Goal: Task Accomplishment & Management: Manage account settings

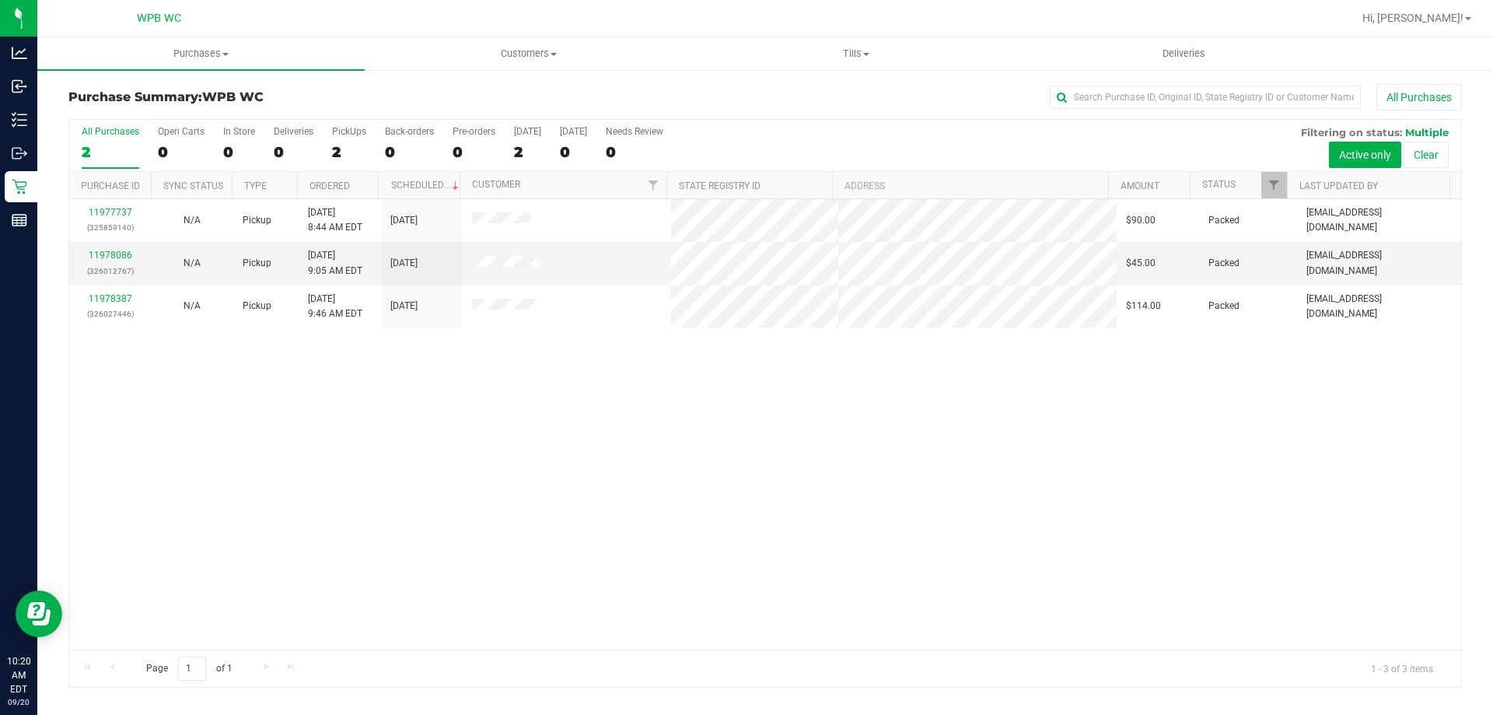
click at [823, 497] on div "11977737 (325859140) N/A Pickup [DATE] 8:44 AM EDT 9/20/2025 $90.00 Packed [EMA…" at bounding box center [765, 424] width 1392 height 450
click at [516, 413] on div "11977737 (325859140) N/A Pickup [DATE] 8:44 AM EDT 9/20/2025 $90.00 Packed [EMA…" at bounding box center [765, 424] width 1392 height 450
click at [699, 466] on div "11977737 (325859140) N/A Pickup [DATE] 8:44 AM EDT 9/20/2025 $90.00 Packed [EMA…" at bounding box center [765, 424] width 1392 height 450
click at [265, 386] on div "11977737 (325859140) N/A Pickup [DATE] 8:44 AM EDT 9/20/2025 $90.00 Packed [EMA…" at bounding box center [765, 424] width 1392 height 450
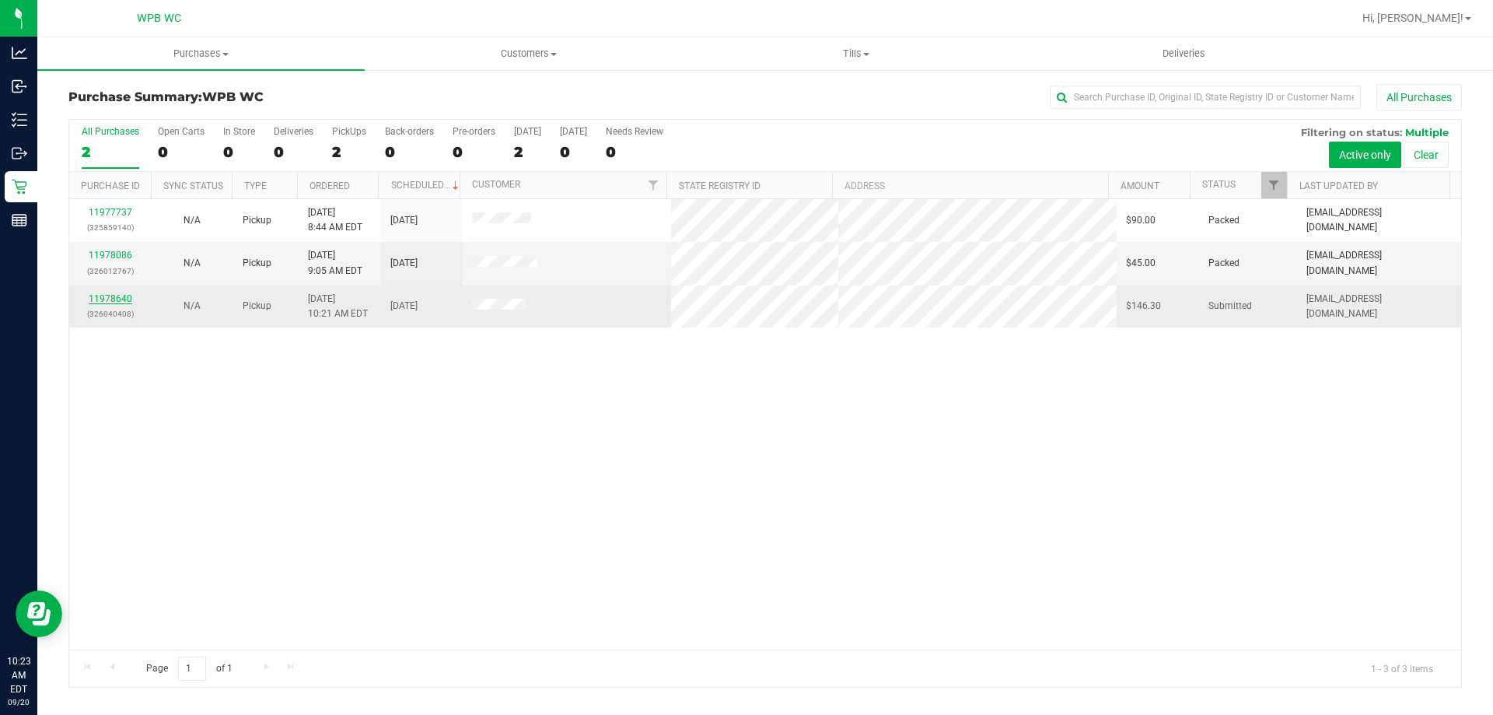
click at [122, 298] on link "11978640" at bounding box center [111, 298] width 44 height 11
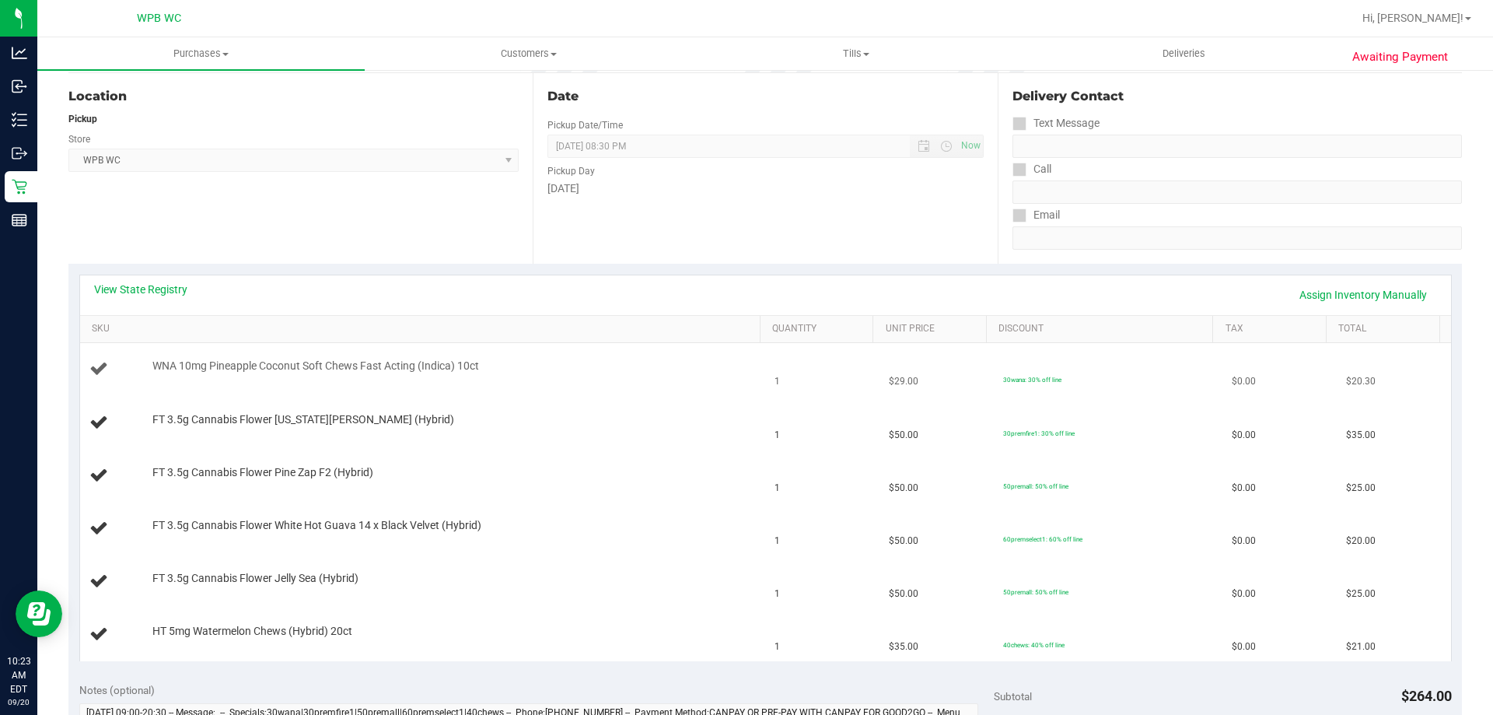
scroll to position [233, 0]
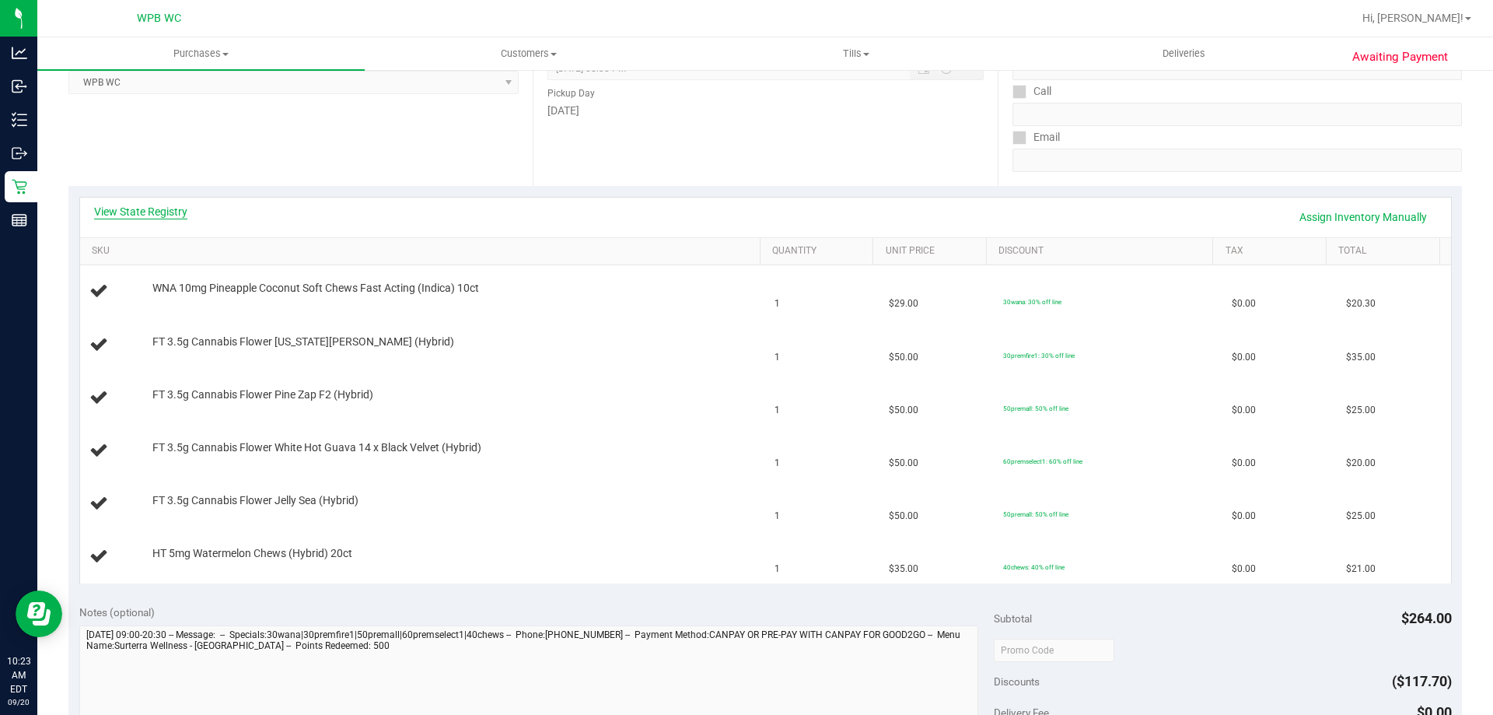
click at [185, 215] on link "View State Registry" at bounding box center [140, 212] width 93 height 16
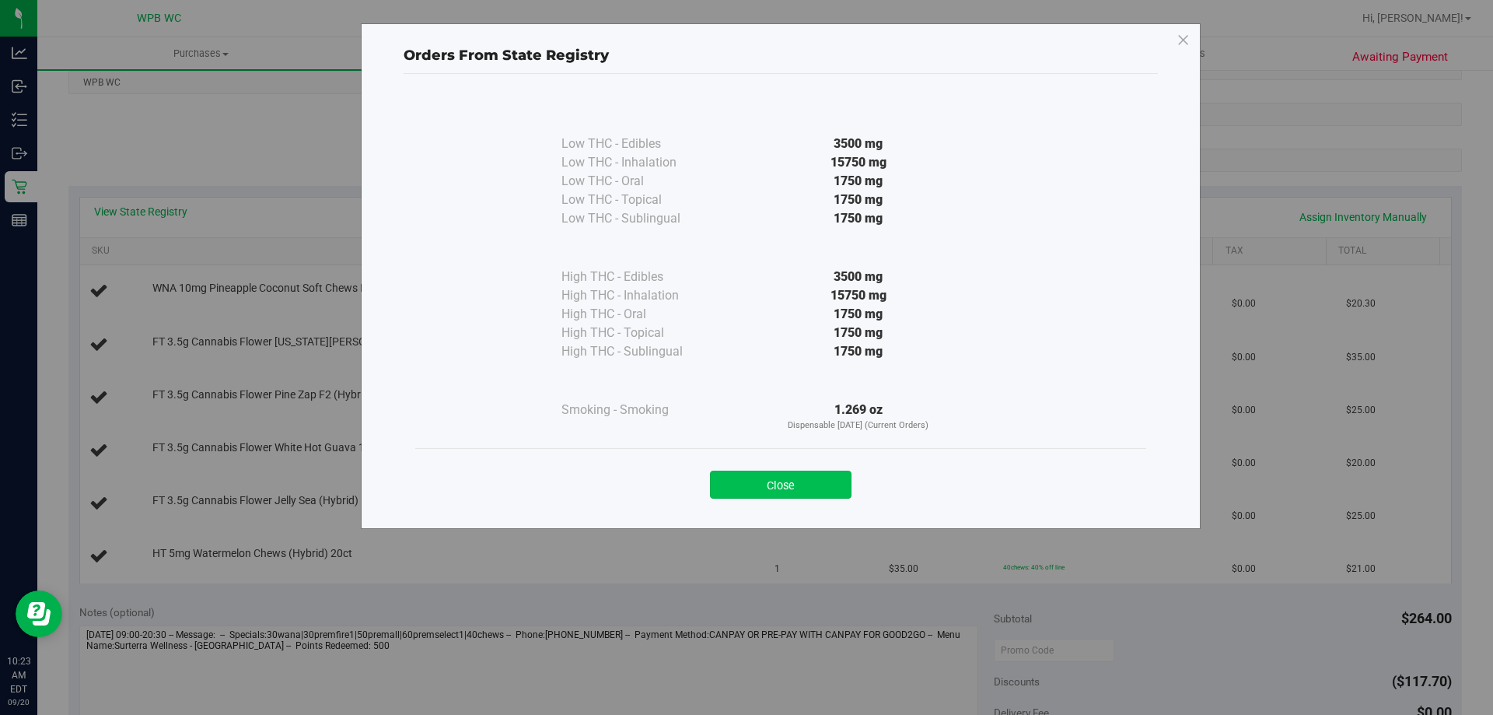
click at [789, 488] on button "Close" at bounding box center [781, 484] width 142 height 28
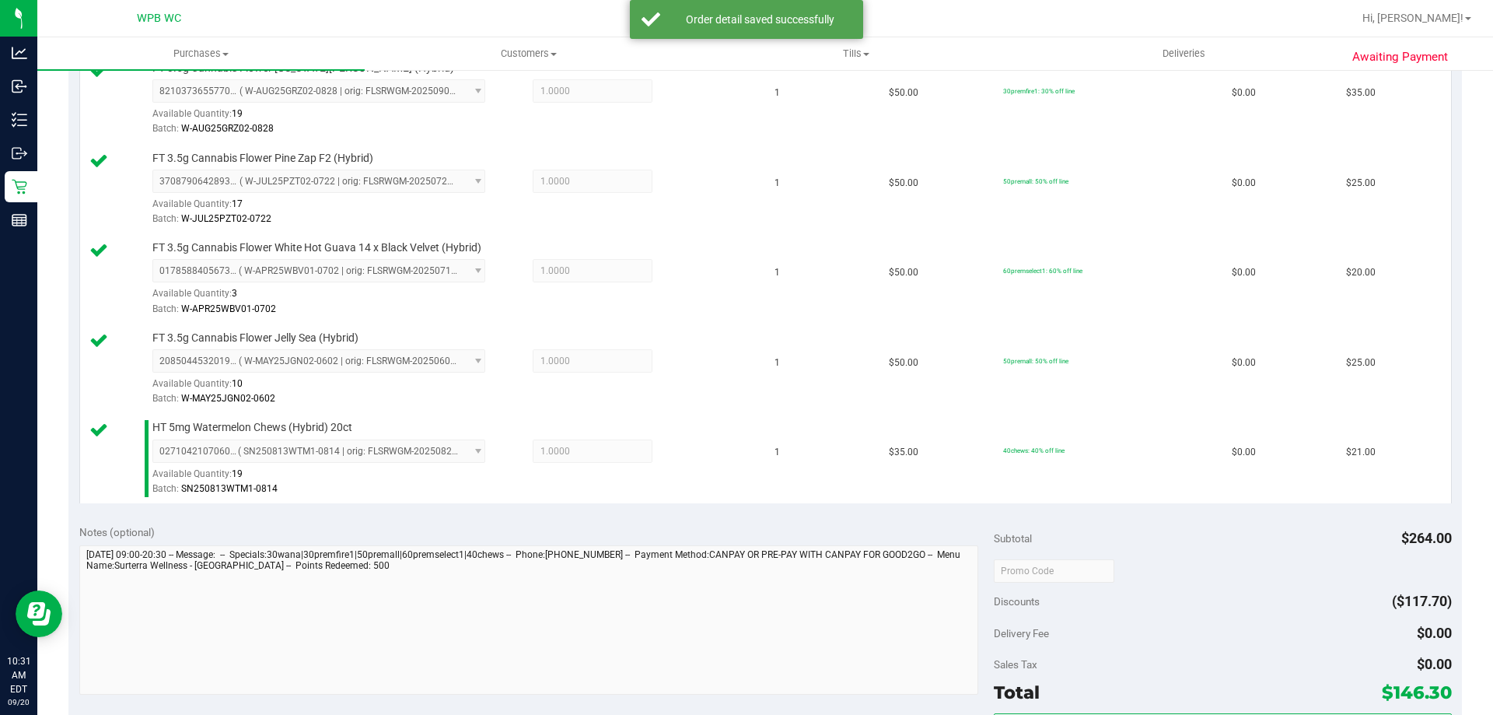
scroll to position [700, 0]
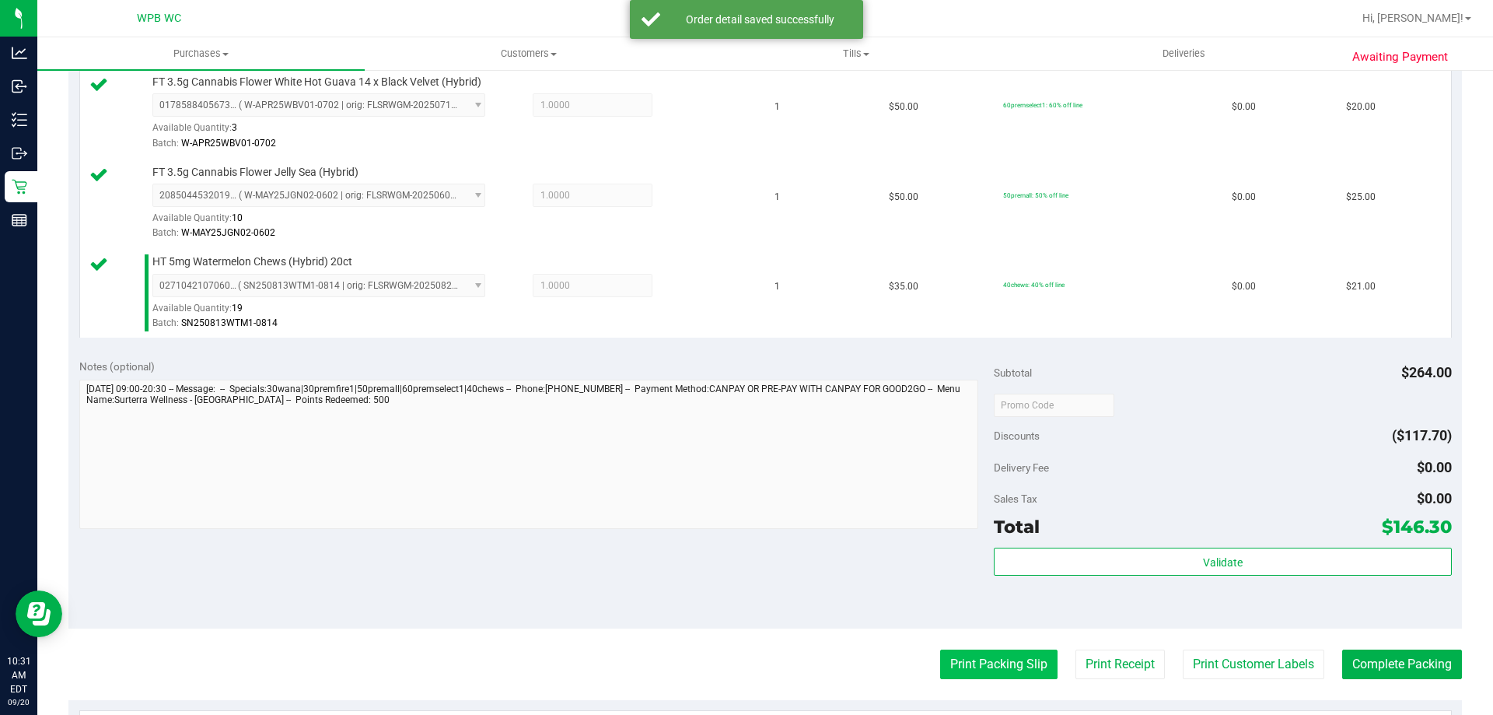
click at [986, 673] on button "Print Packing Slip" at bounding box center [998, 664] width 117 height 30
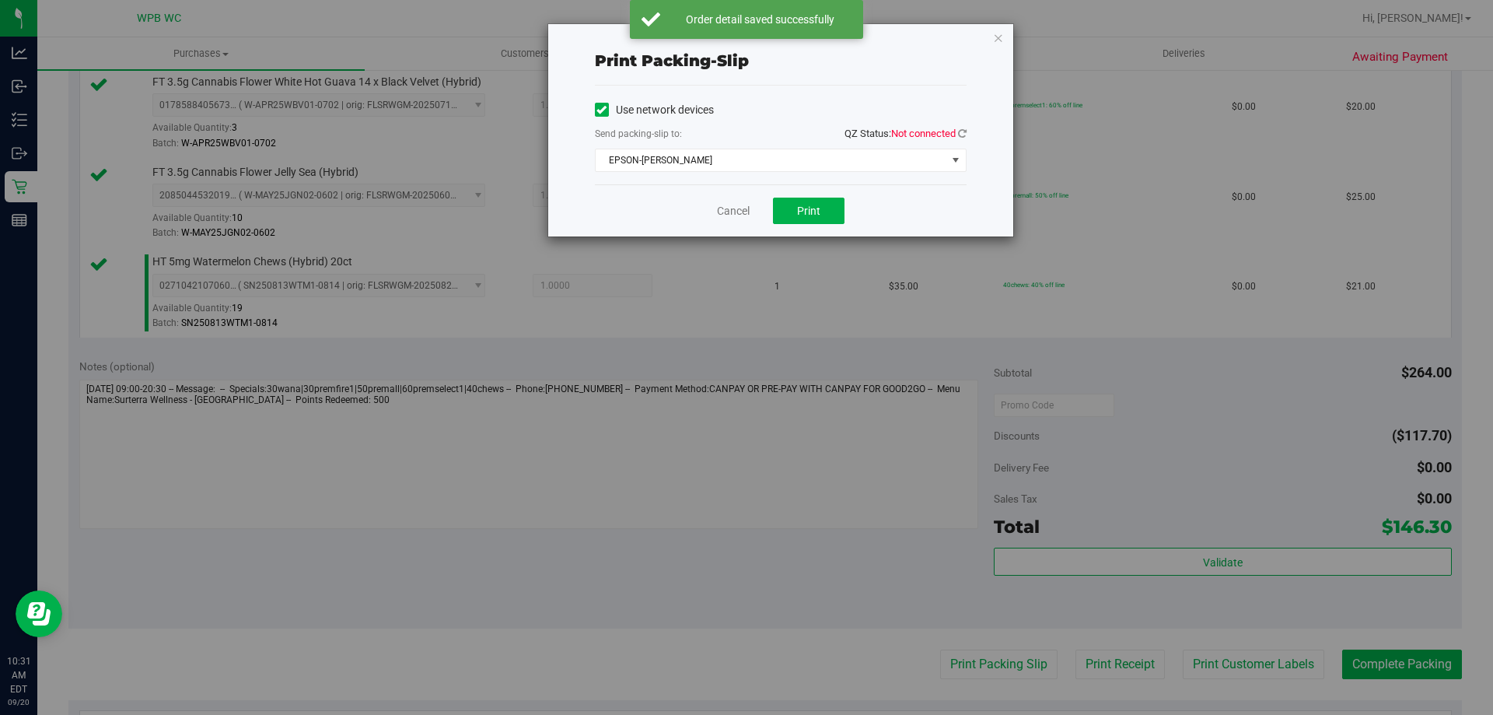
click at [976, 131] on div "Print packing-slip Use network devices Send packing-slip to: QZ Status: Not con…" at bounding box center [780, 130] width 465 height 212
click at [962, 131] on icon at bounding box center [962, 133] width 9 height 10
click at [818, 212] on span "Print" at bounding box center [808, 211] width 23 height 12
click at [733, 215] on link "Cancel" at bounding box center [733, 211] width 33 height 16
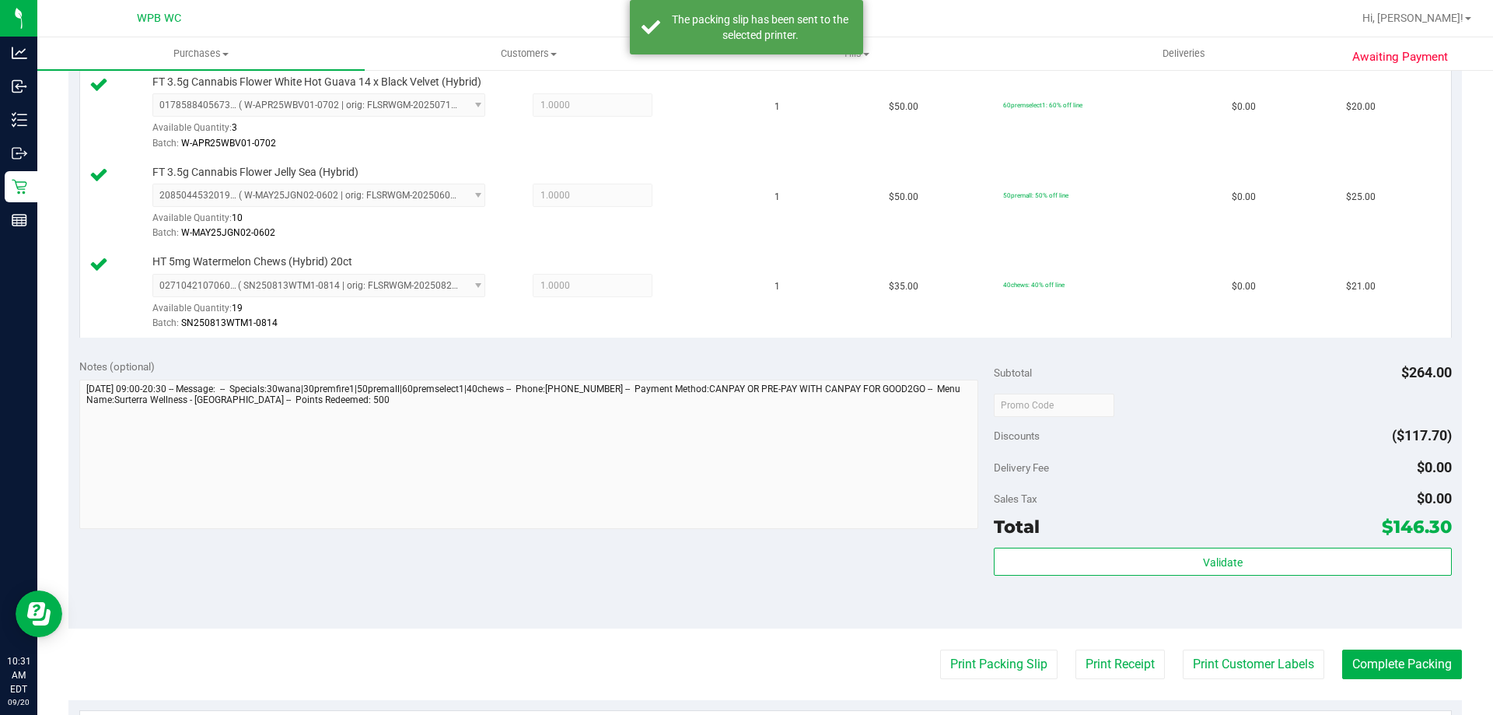
click at [1283, 603] on div "Validate" at bounding box center [1222, 582] width 457 height 70
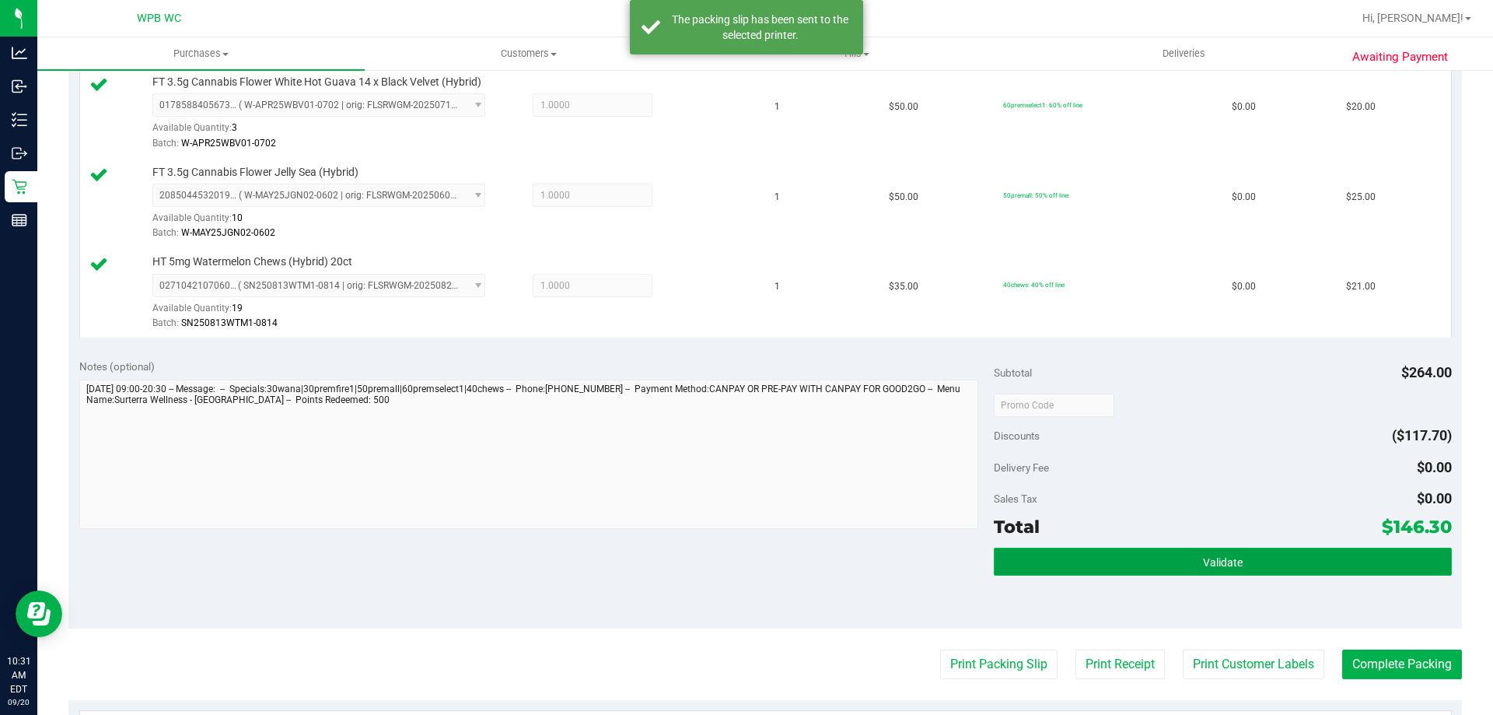
click at [1273, 565] on button "Validate" at bounding box center [1222, 561] width 457 height 28
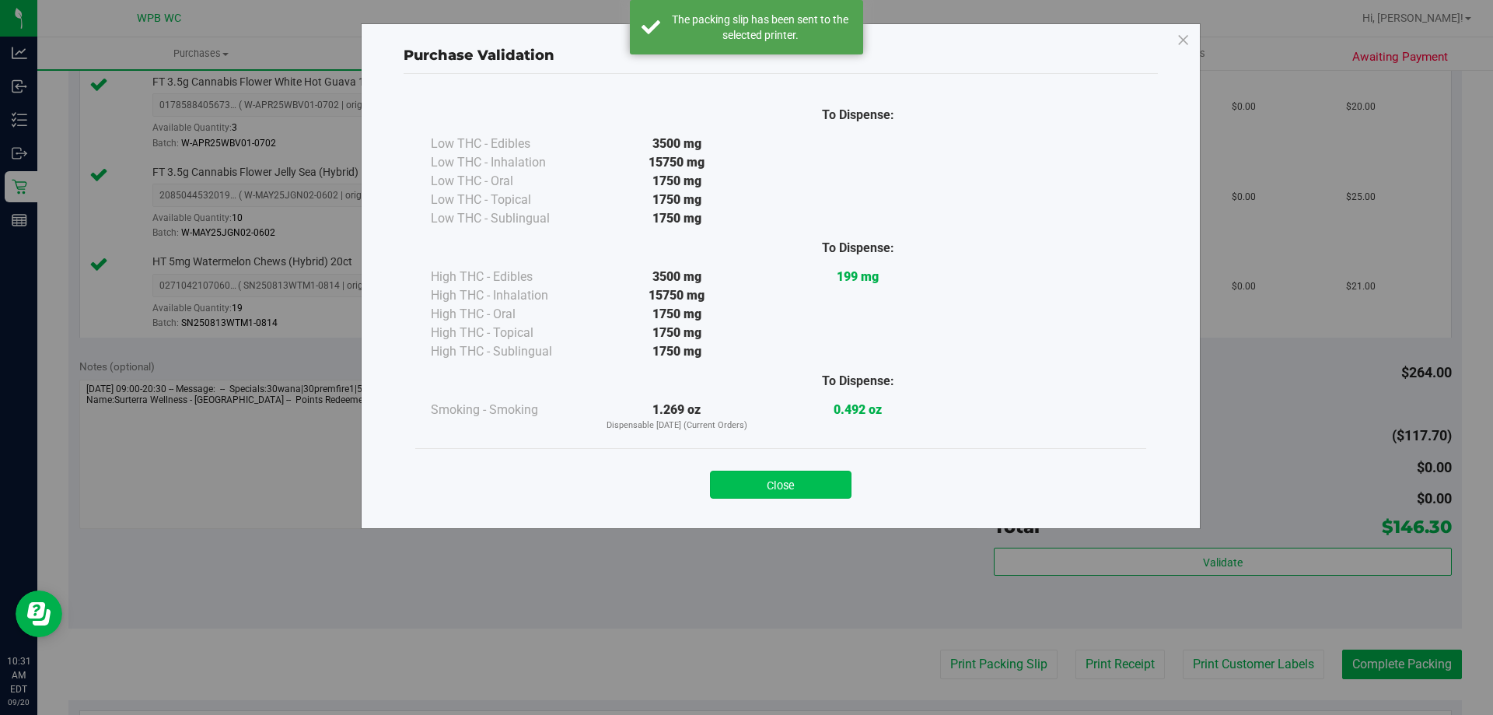
click at [834, 483] on button "Close" at bounding box center [781, 484] width 142 height 28
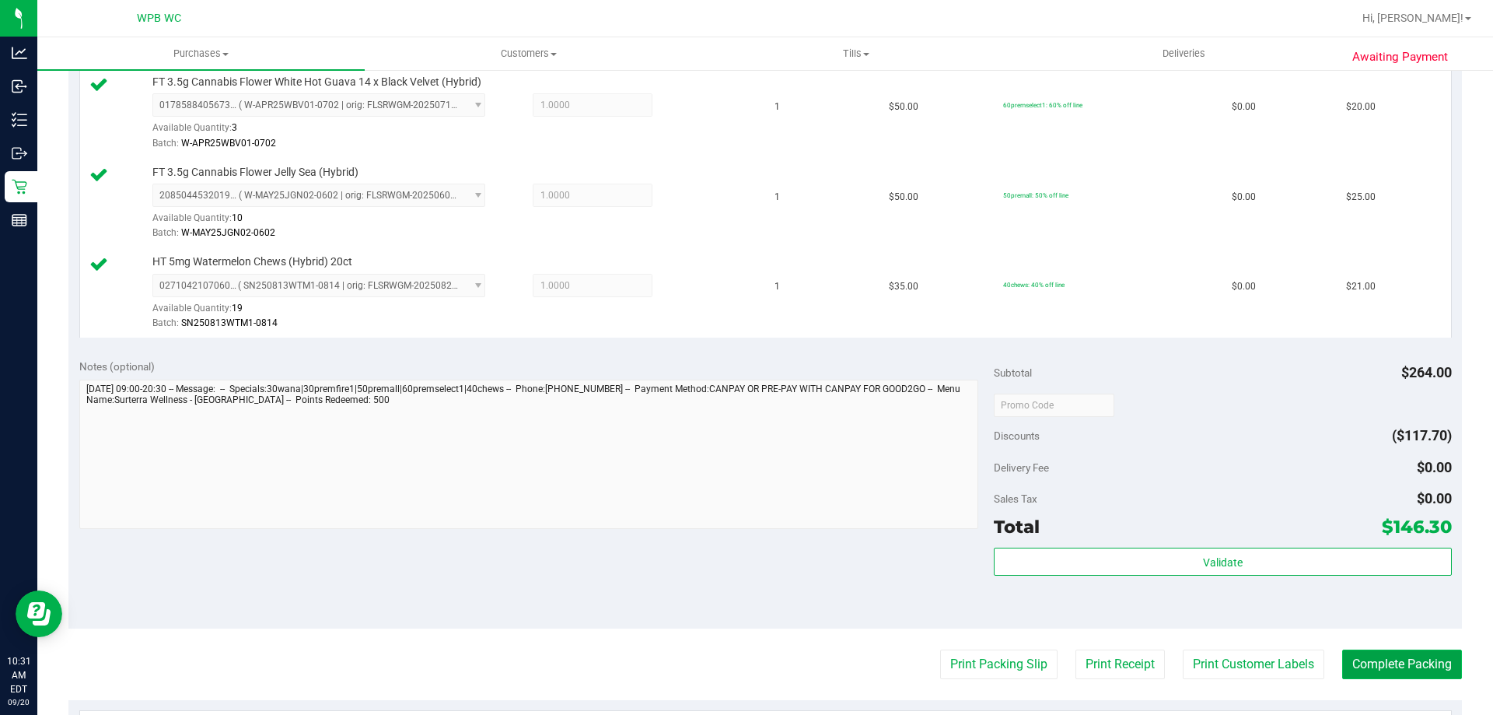
click at [1425, 667] on button "Complete Packing" at bounding box center [1402, 664] width 120 height 30
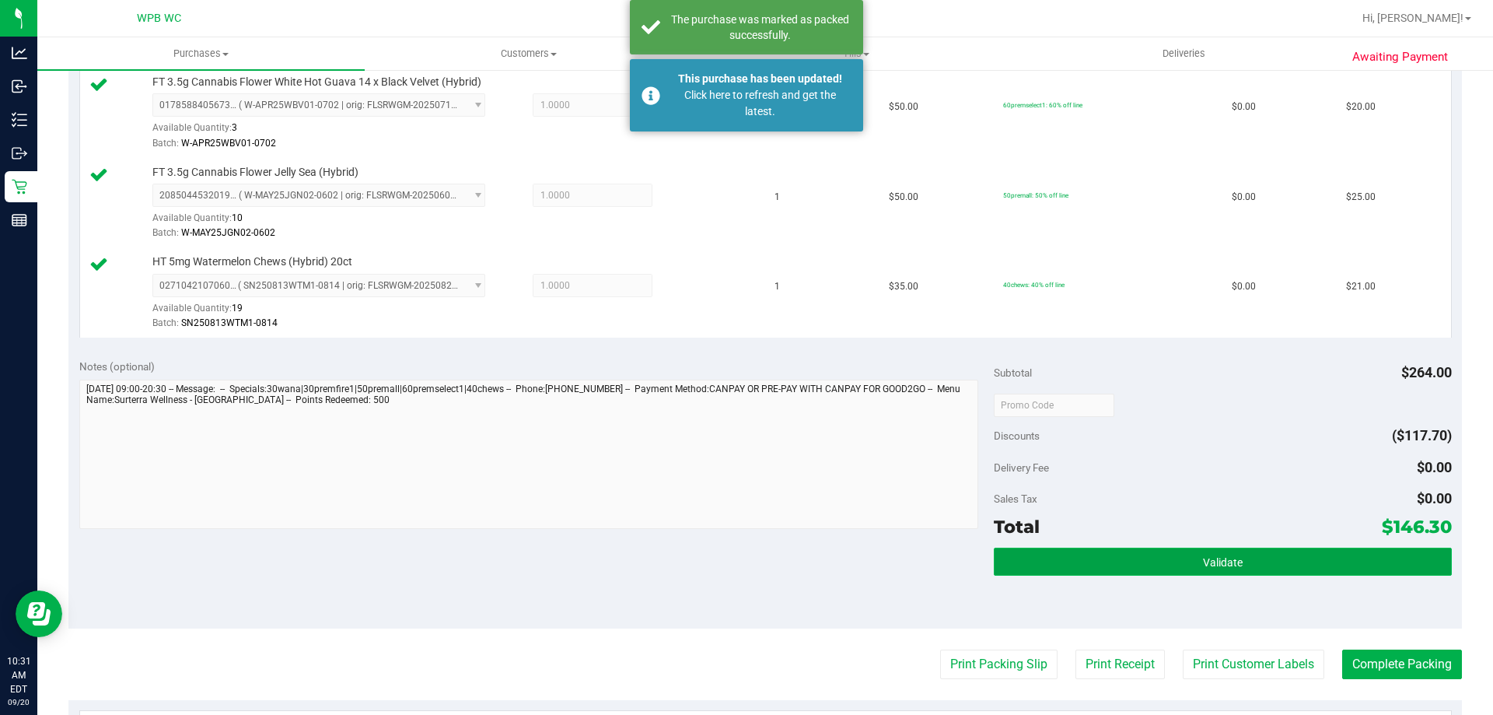
click at [1381, 558] on button "Validate" at bounding box center [1222, 561] width 457 height 28
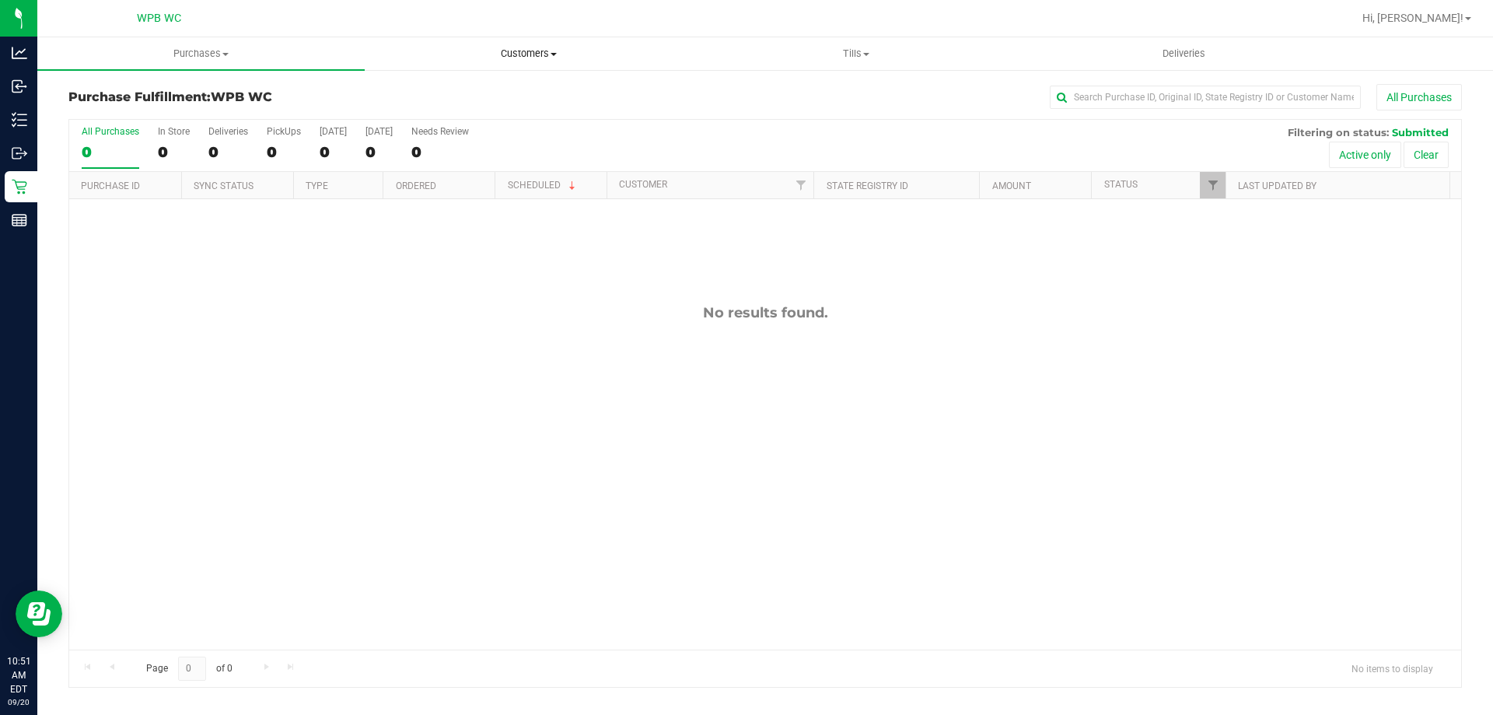
click at [861, 372] on div "No results found." at bounding box center [765, 476] width 1392 height 555
drag, startPoint x: 449, startPoint y: 68, endPoint x: 771, endPoint y: 347, distance: 426.1
click at [860, 372] on div "No results found." at bounding box center [765, 476] width 1392 height 555
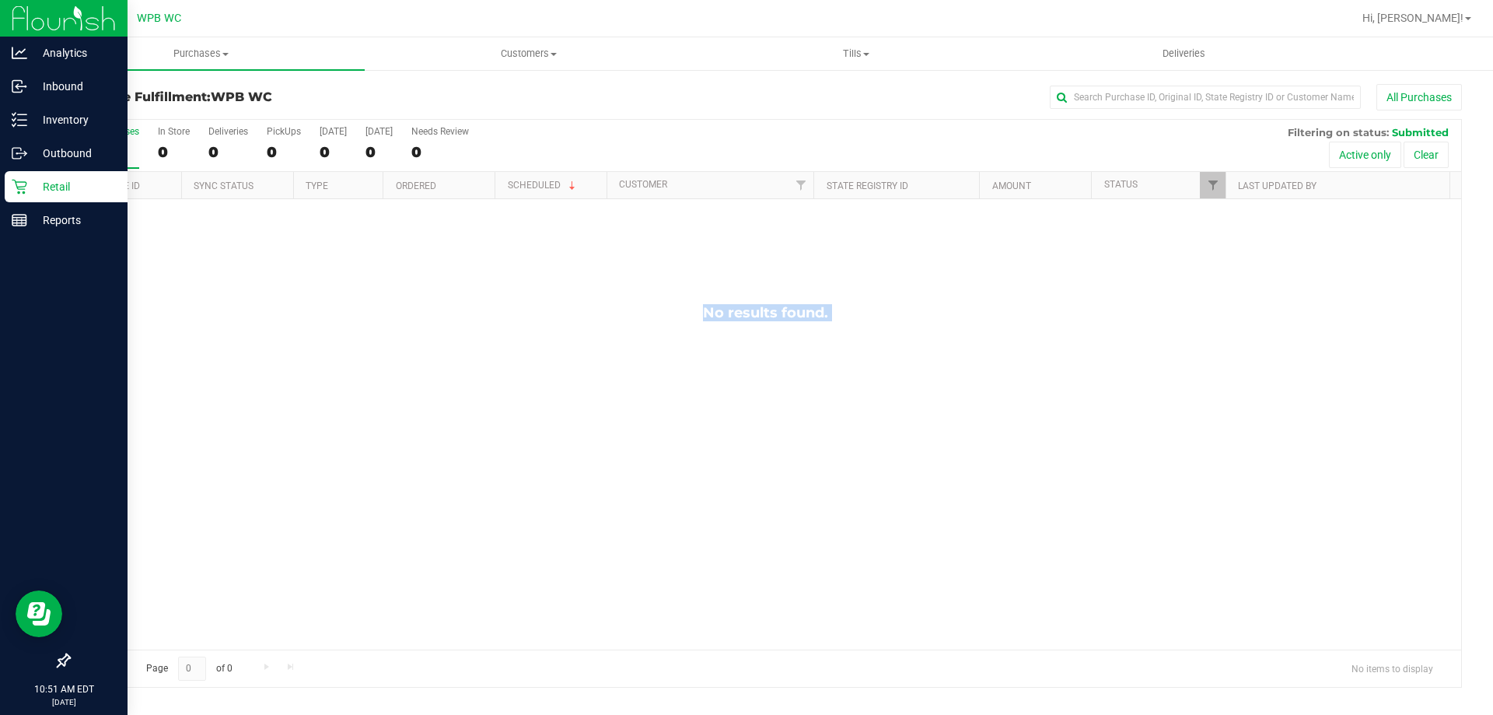
click at [61, 187] on p "Retail" at bounding box center [73, 186] width 93 height 19
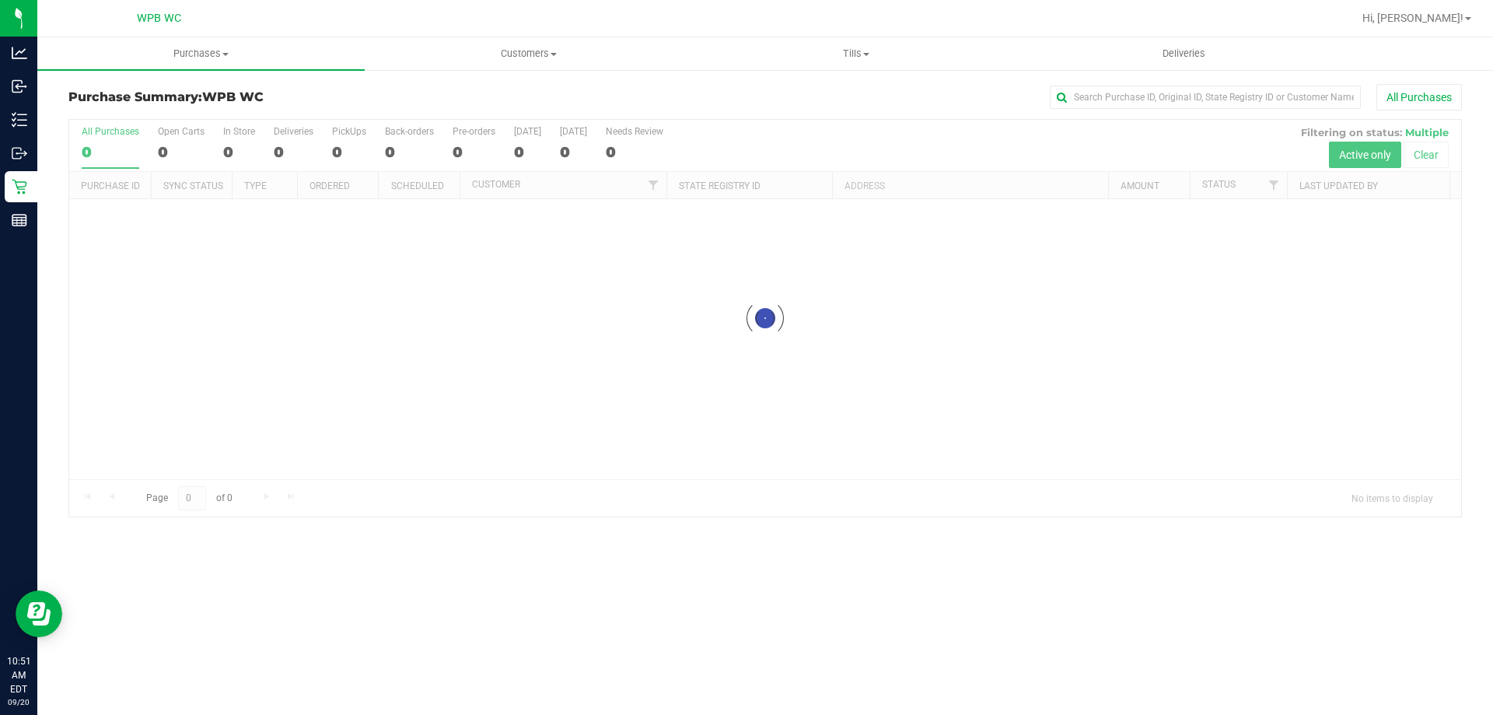
click at [428, 490] on div at bounding box center [765, 318] width 1392 height 397
